Goal: Task Accomplishment & Management: Use online tool/utility

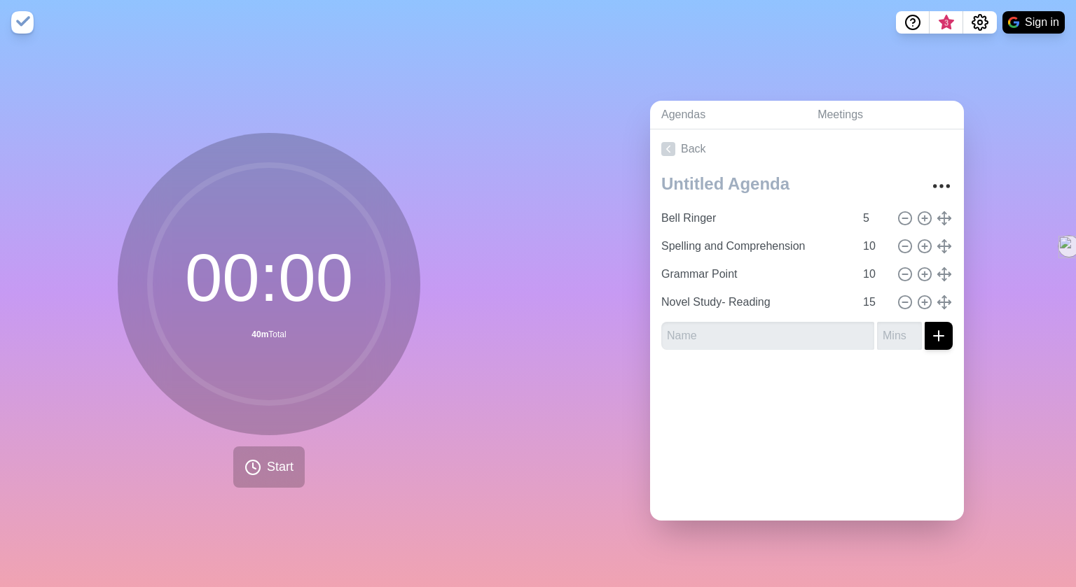
click at [14, 20] on img at bounding box center [22, 22] width 22 height 22
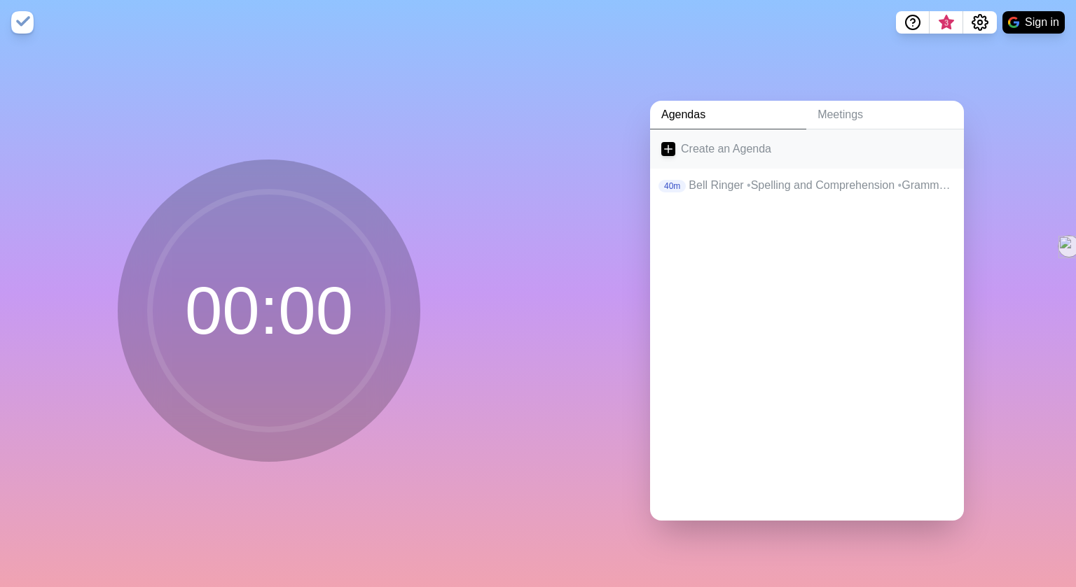
click at [665, 150] on icon at bounding box center [668, 149] width 14 height 14
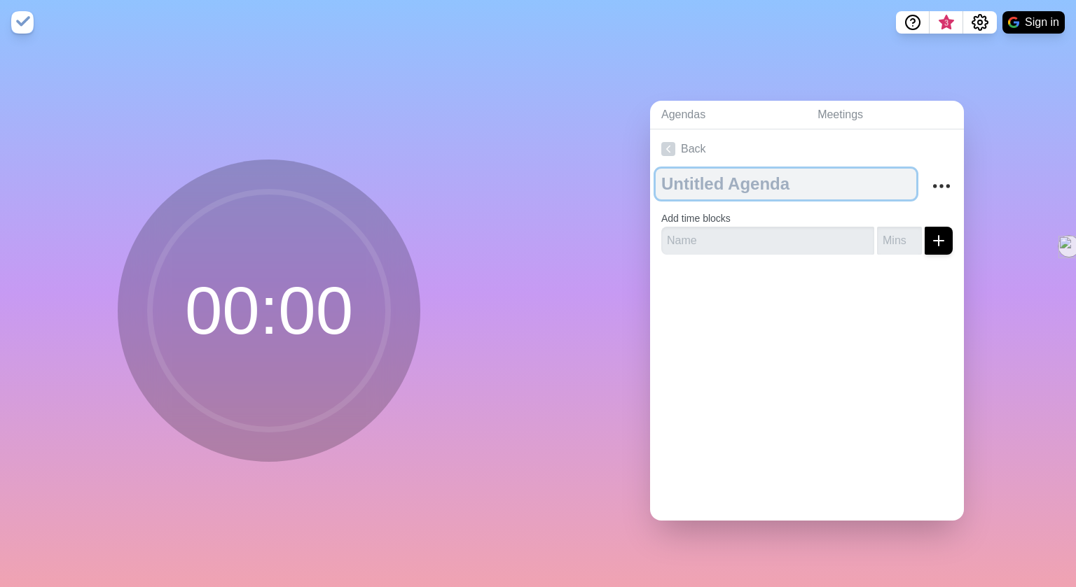
click at [786, 178] on textarea at bounding box center [785, 184] width 260 height 31
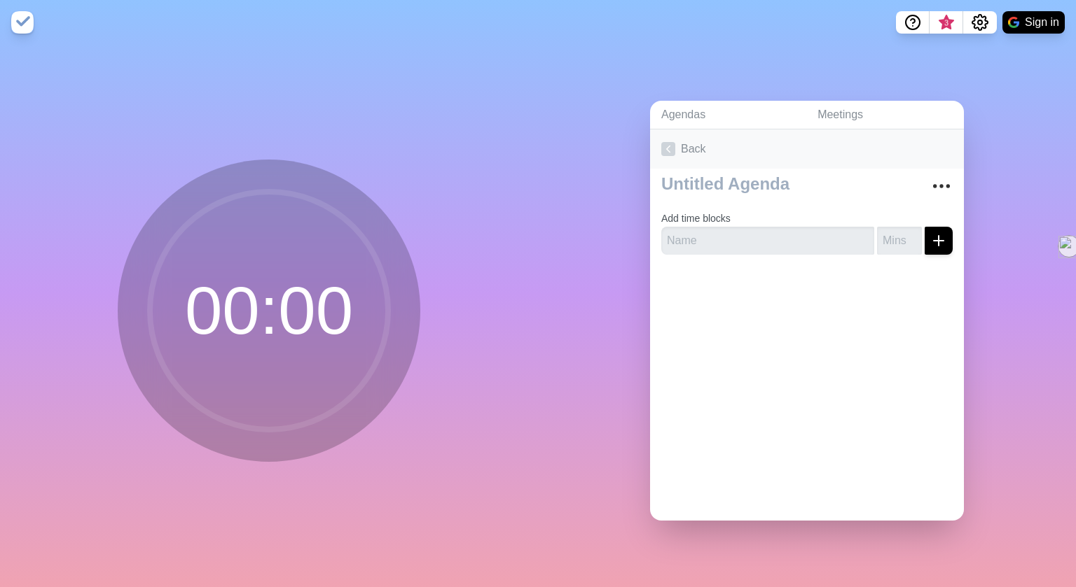
click at [674, 144] on icon at bounding box center [668, 149] width 14 height 14
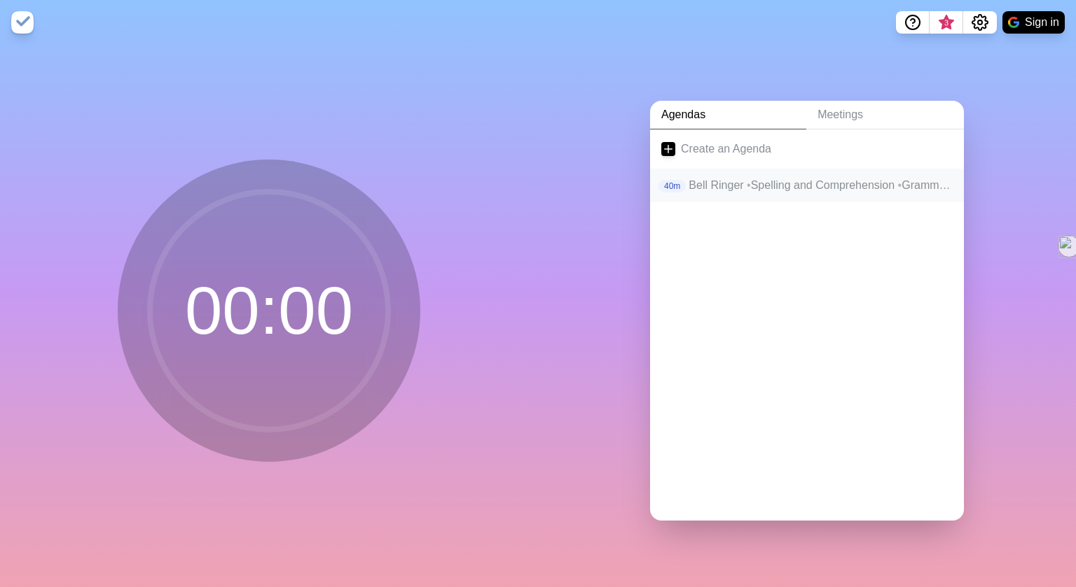
click at [751, 186] on span "•" at bounding box center [748, 185] width 4 height 12
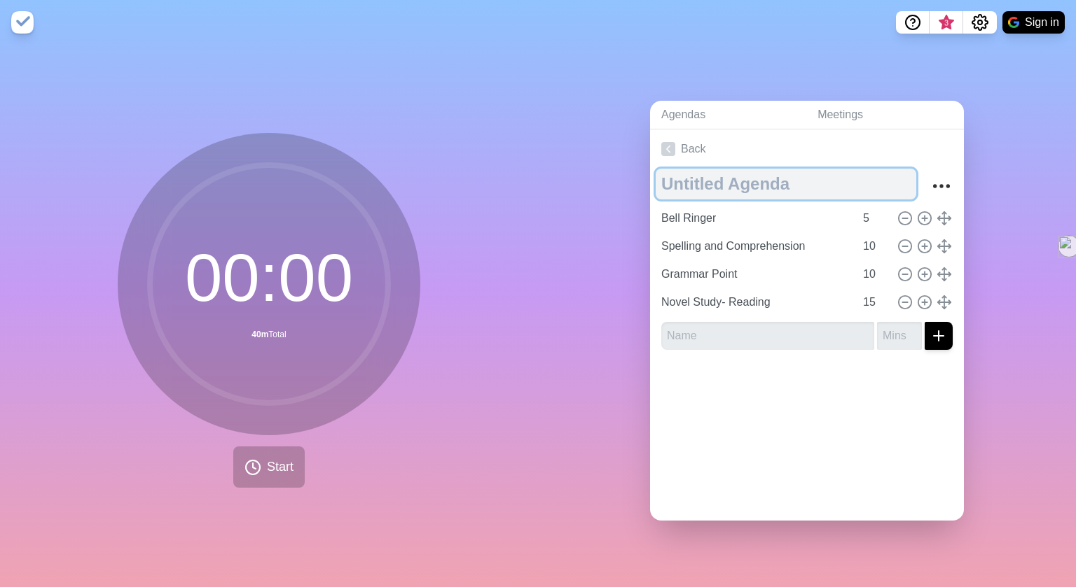
click at [789, 183] on textarea at bounding box center [785, 184] width 260 height 31
type textarea "Vitalik"
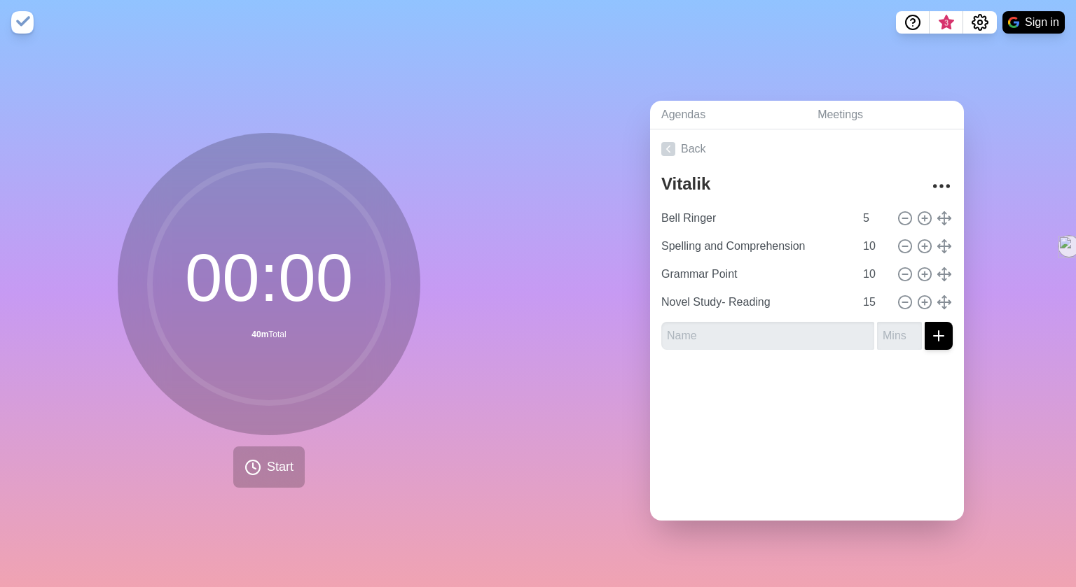
click at [20, 24] on img at bounding box center [22, 22] width 22 height 22
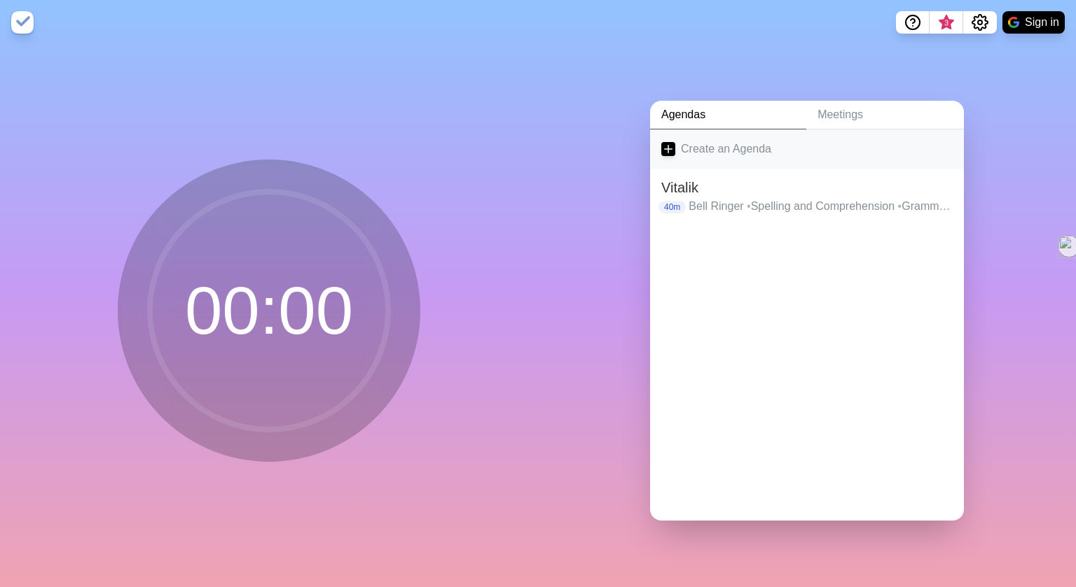
click at [666, 144] on icon at bounding box center [668, 149] width 14 height 14
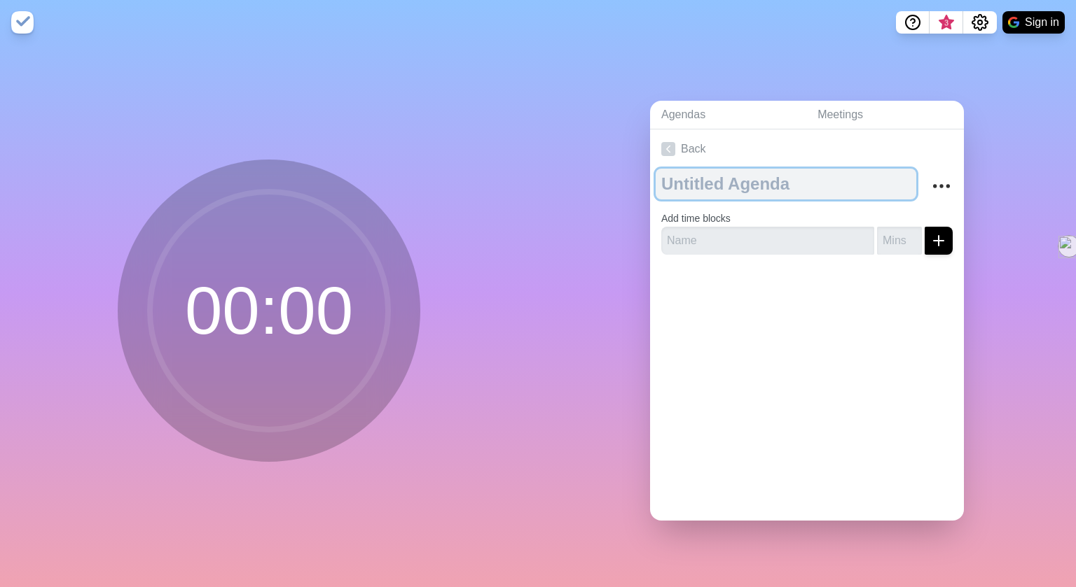
click at [799, 183] on textarea at bounding box center [785, 184] width 260 height 31
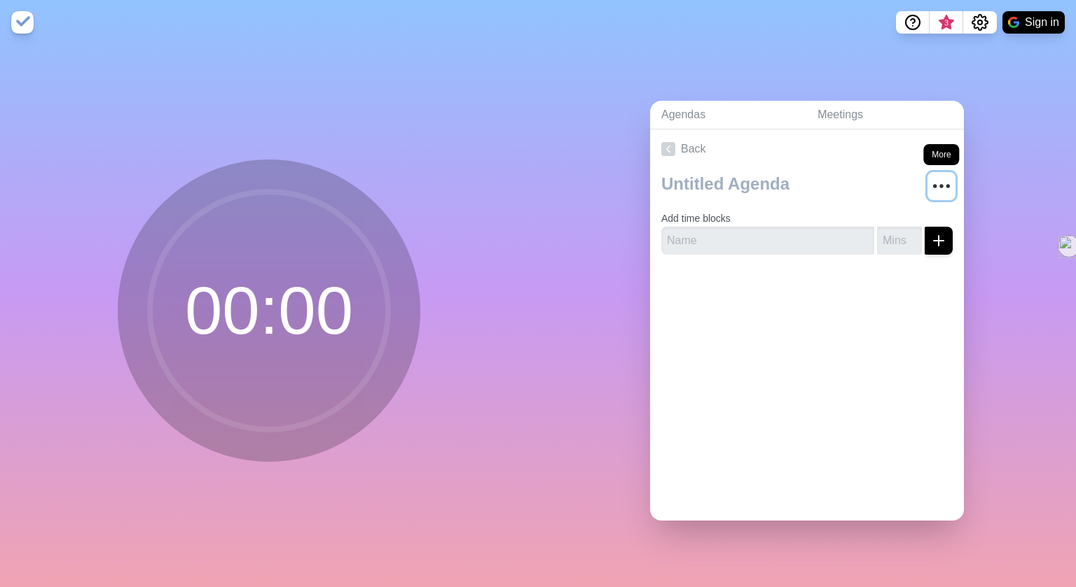
click at [943, 184] on icon "More" at bounding box center [941, 186] width 22 height 22
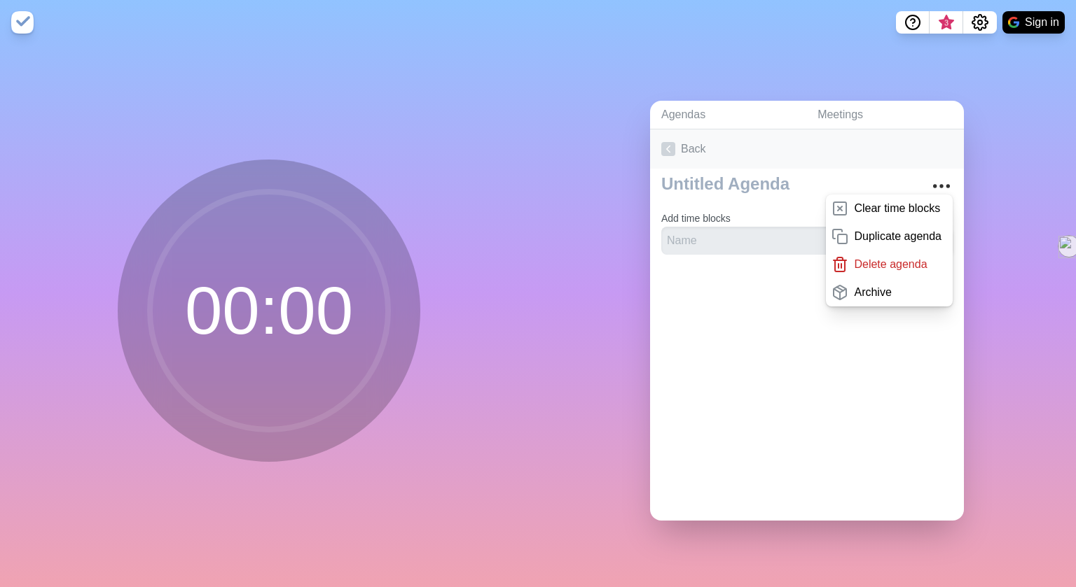
click at [665, 146] on icon at bounding box center [668, 149] width 14 height 14
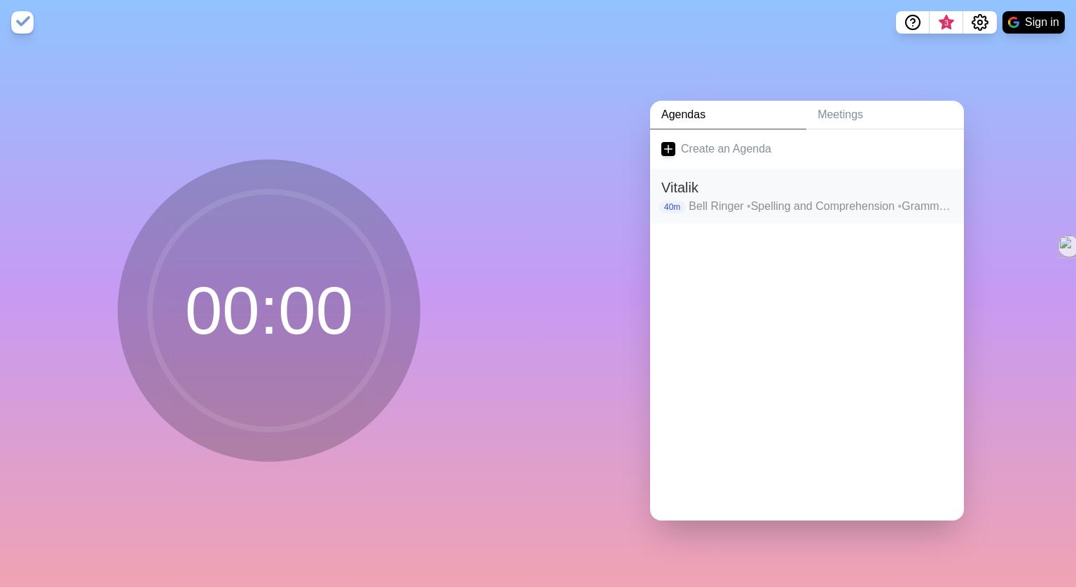
click at [758, 209] on p "Bell Ringer • Spelling and Comprehension • [GEOGRAPHIC_DATA] • Novel Study- Rea…" at bounding box center [820, 206] width 264 height 17
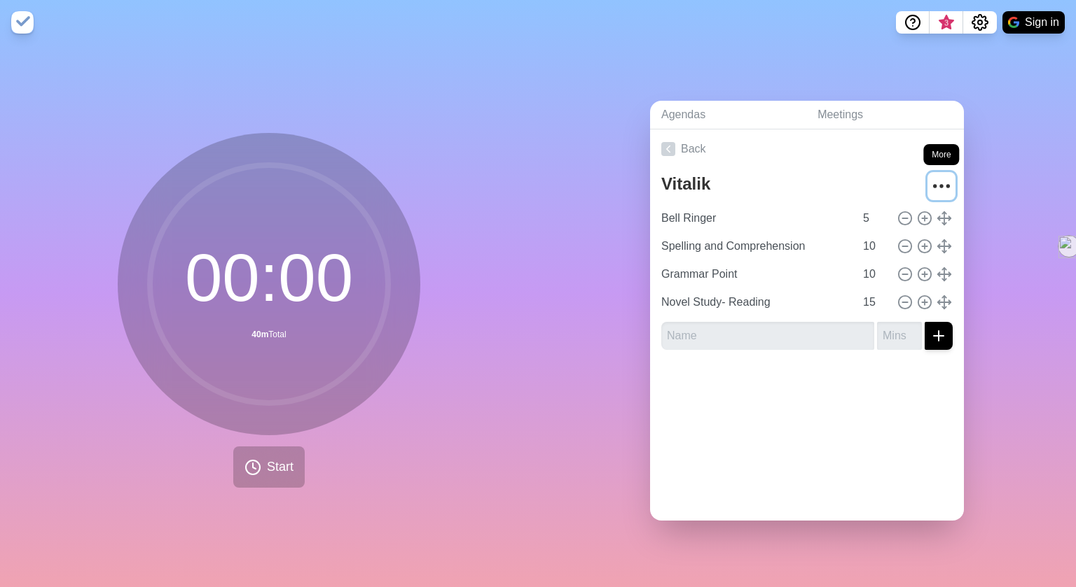
click at [945, 185] on icon "More" at bounding box center [941, 186] width 22 height 22
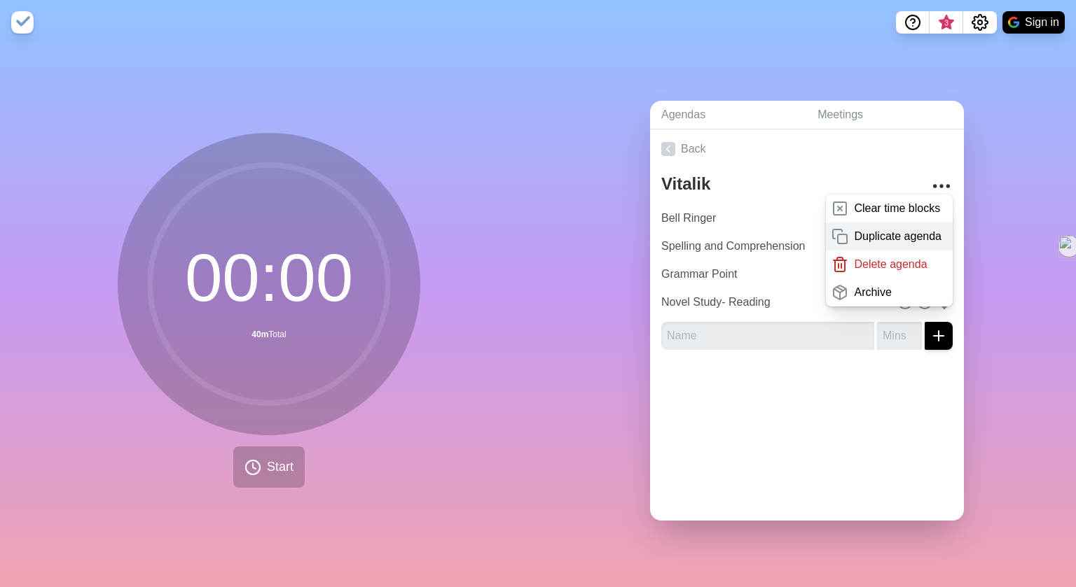
click at [872, 235] on p "Duplicate agenda" at bounding box center [898, 236] width 88 height 17
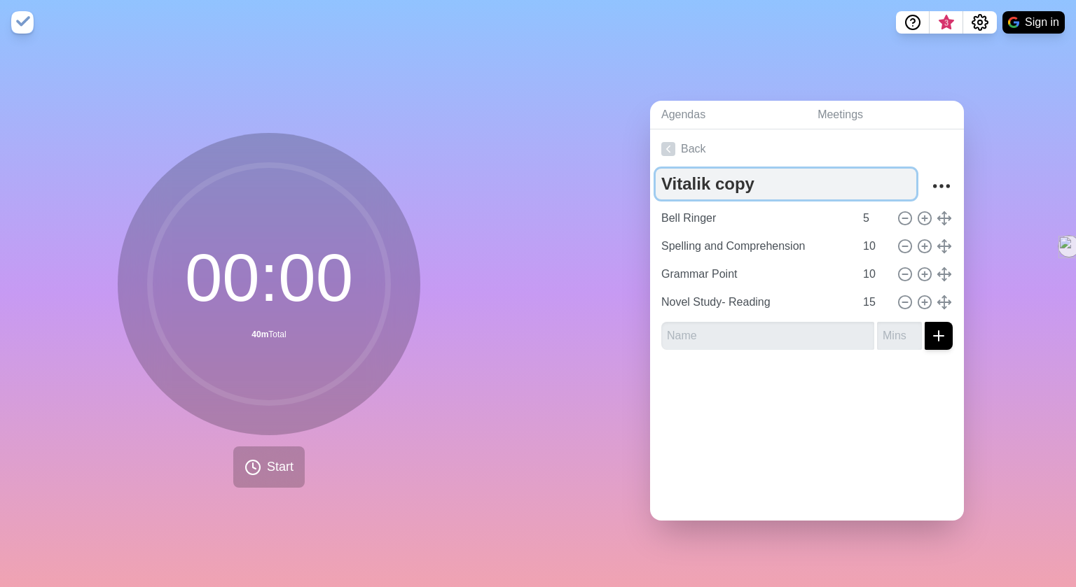
click at [761, 183] on textarea "Vitalik copy" at bounding box center [785, 184] width 260 height 31
type textarea "V"
type textarea "Yamama"
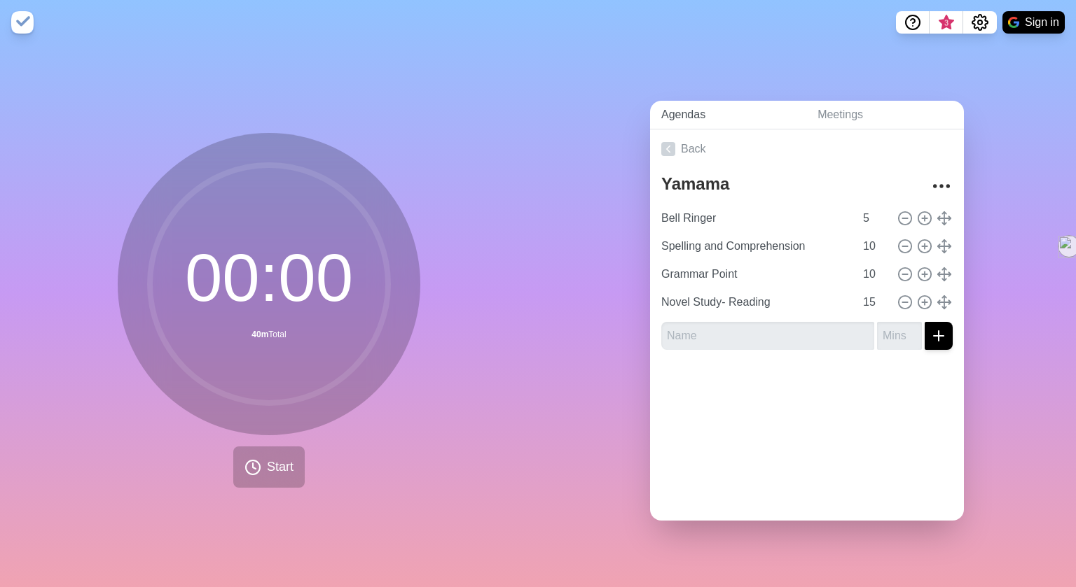
click at [681, 115] on link "Agendas" at bounding box center [728, 115] width 156 height 29
